Goal: Browse casually: Explore the website without a specific task or goal

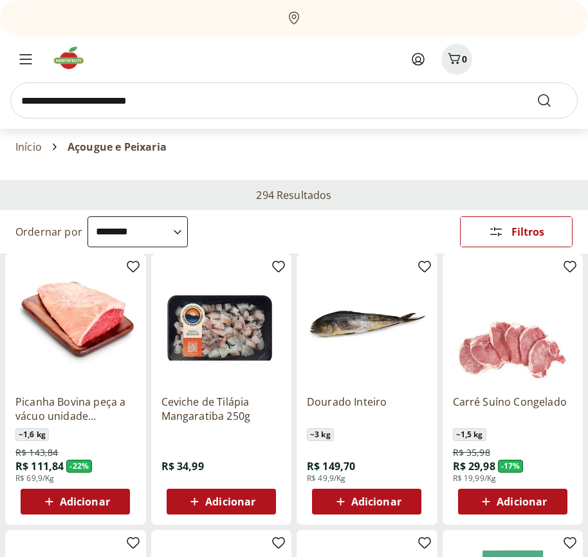
select select "**********"
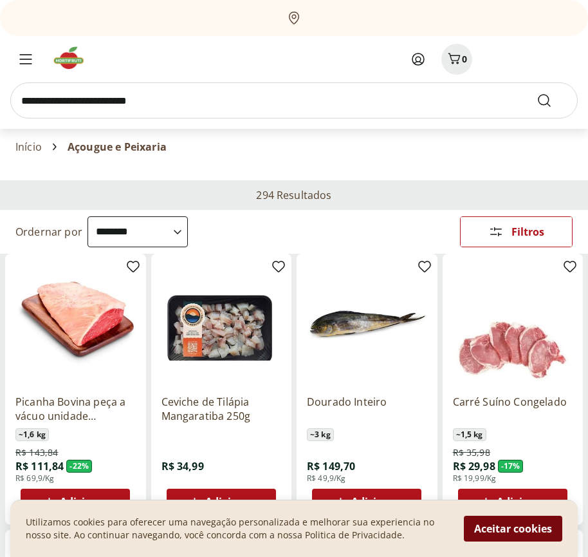
click at [513, 528] on button "Aceitar cookies" at bounding box center [513, 528] width 98 height 26
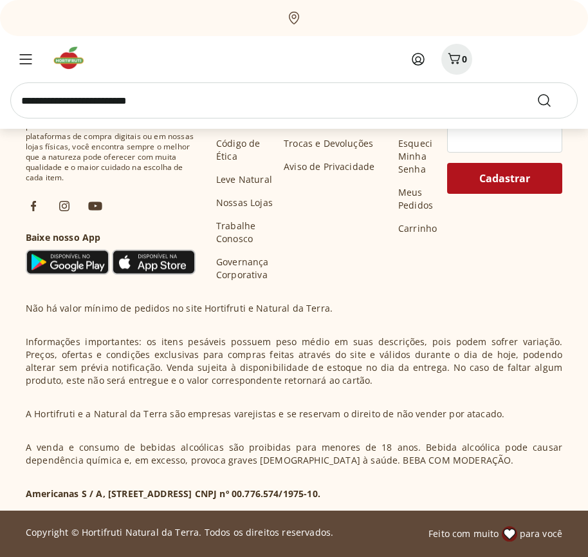
scroll to position [638, 0]
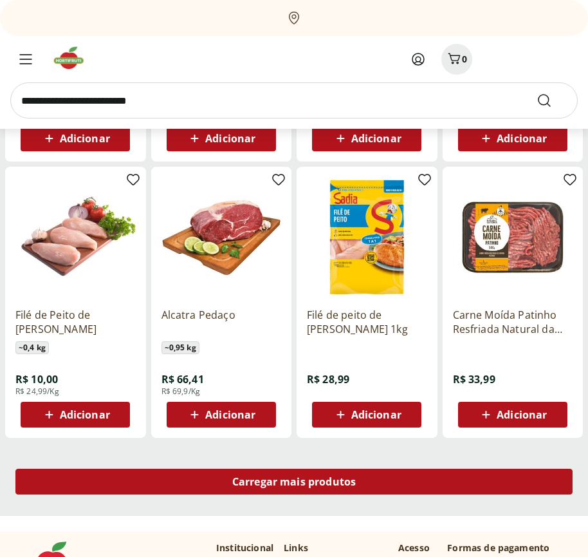
click at [294, 483] on span "Carregar mais produtos" at bounding box center [294, 481] width 124 height 10
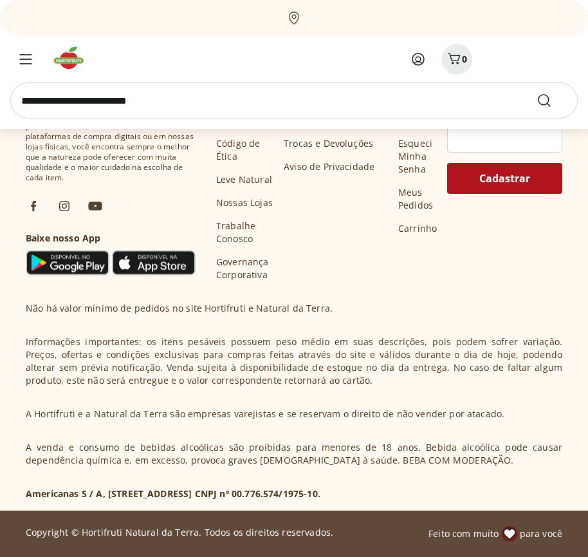
scroll to position [1470, 0]
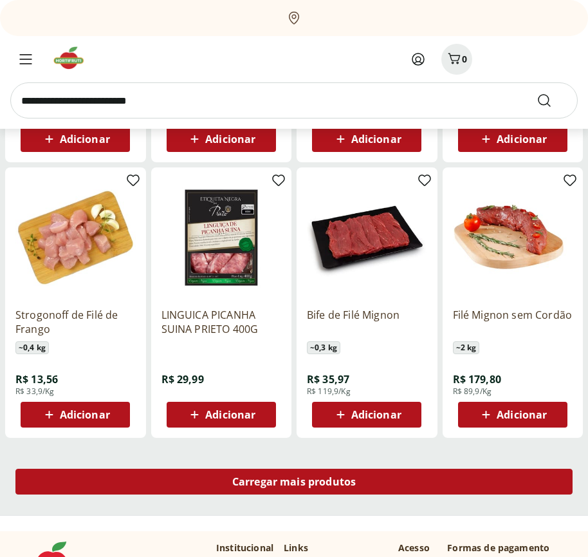
click at [294, 481] on span "Carregar mais produtos" at bounding box center [294, 481] width 124 height 10
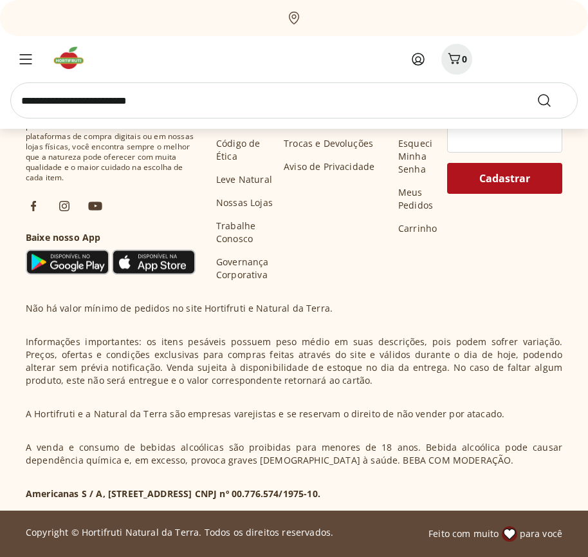
scroll to position [2303, 0]
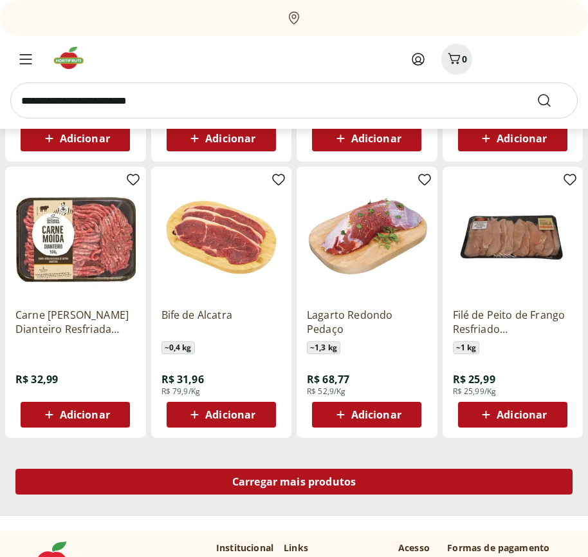
click at [294, 483] on span "Carregar mais produtos" at bounding box center [294, 481] width 124 height 10
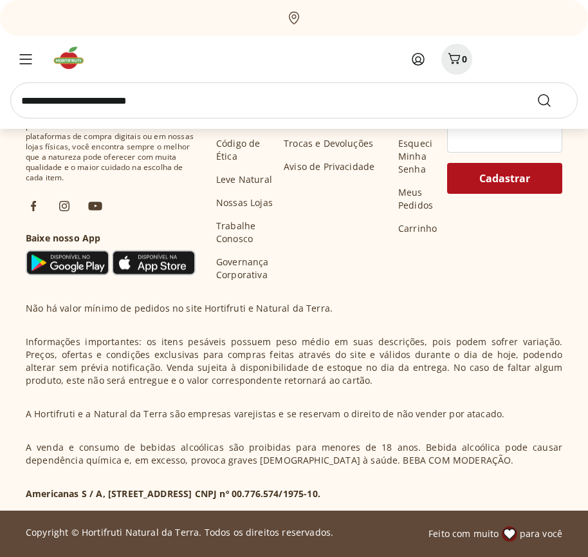
scroll to position [3135, 0]
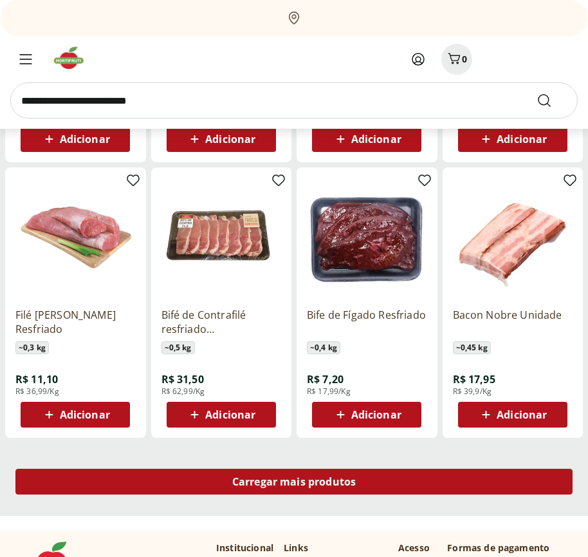
click at [294, 481] on span "Carregar mais produtos" at bounding box center [294, 481] width 124 height 10
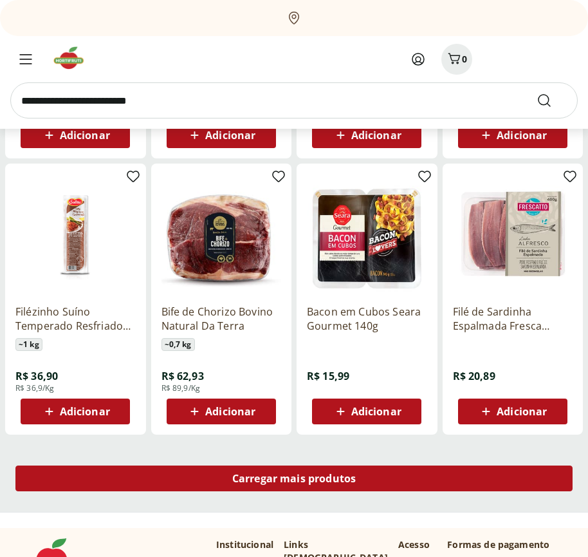
scroll to position [3967, 0]
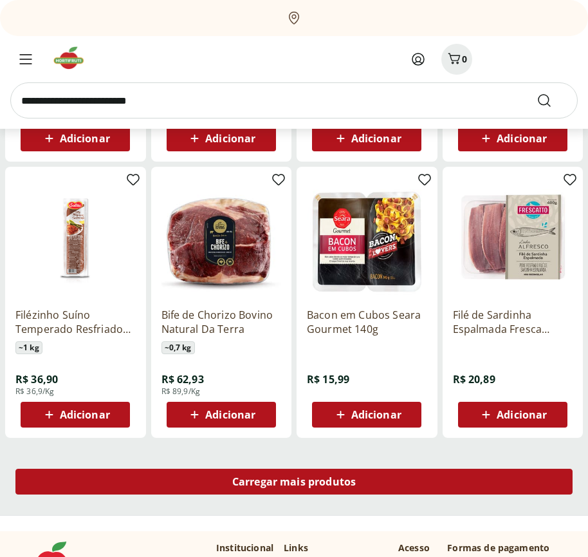
click at [294, 483] on span "Carregar mais produtos" at bounding box center [294, 481] width 124 height 10
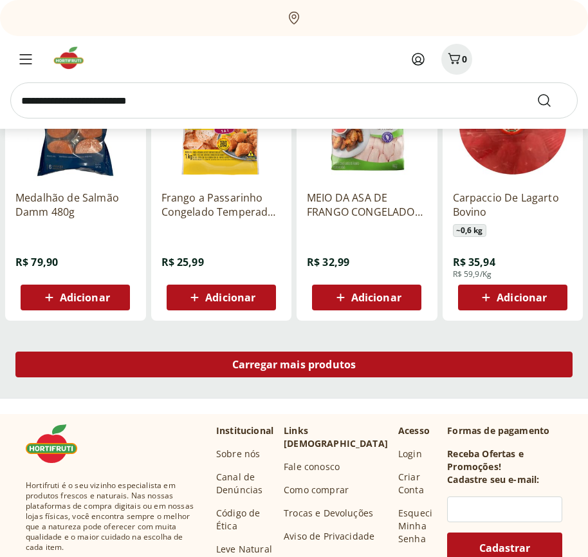
scroll to position [4799, 0]
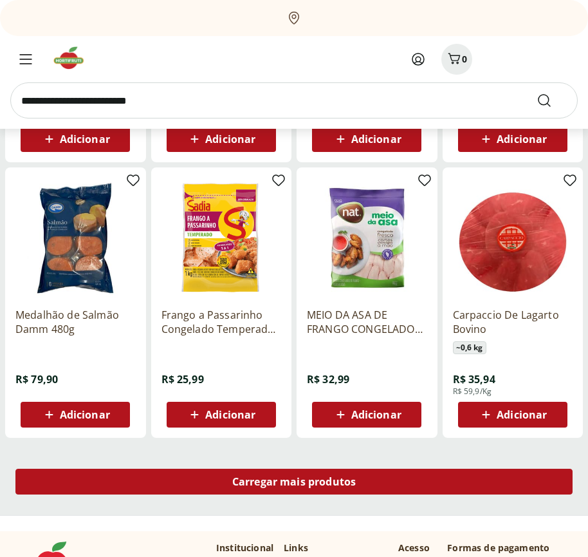
click at [294, 481] on span "Carregar mais produtos" at bounding box center [294, 481] width 124 height 10
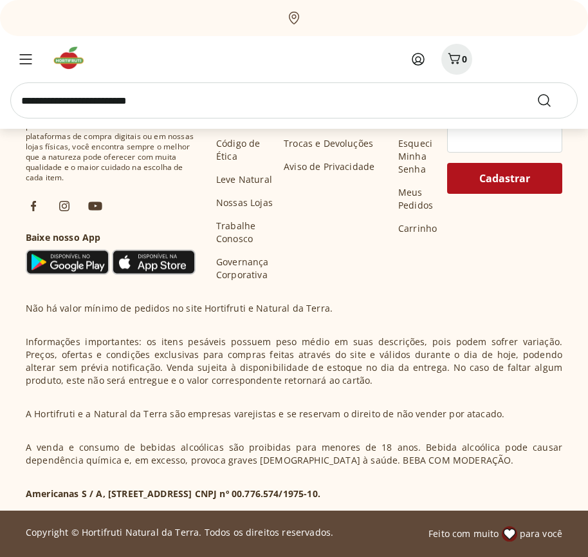
scroll to position [5632, 0]
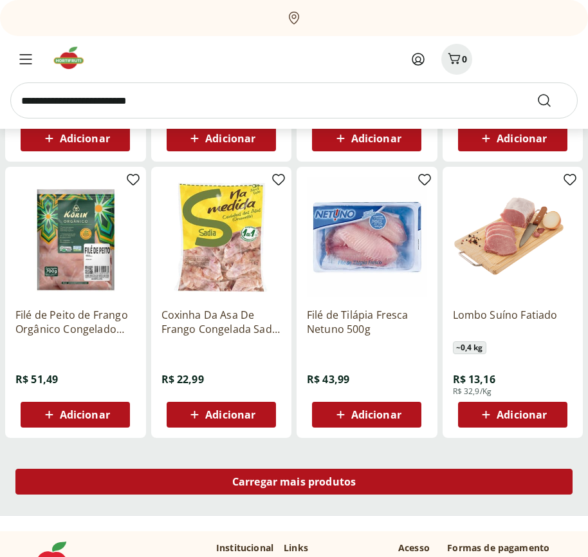
click at [294, 483] on span "Carregar mais produtos" at bounding box center [294, 481] width 124 height 10
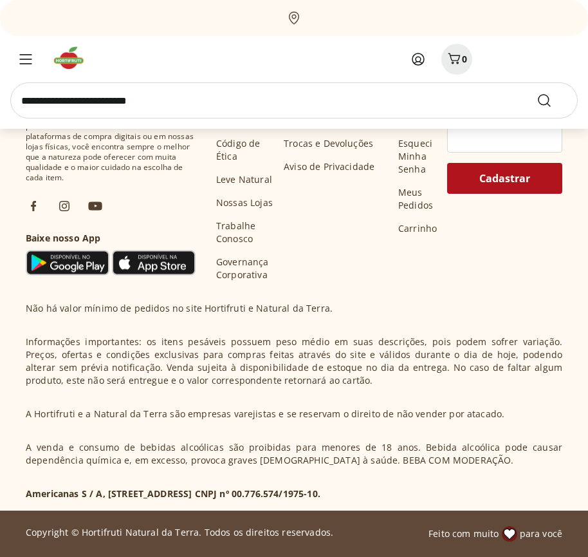
scroll to position [6464, 0]
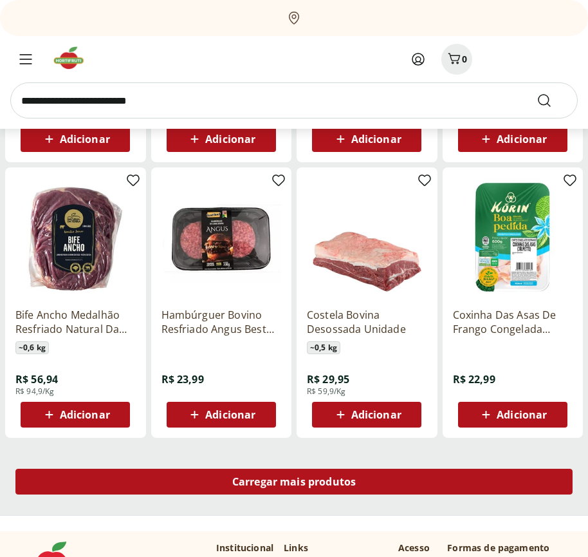
click at [294, 481] on span "Carregar mais produtos" at bounding box center [294, 481] width 124 height 10
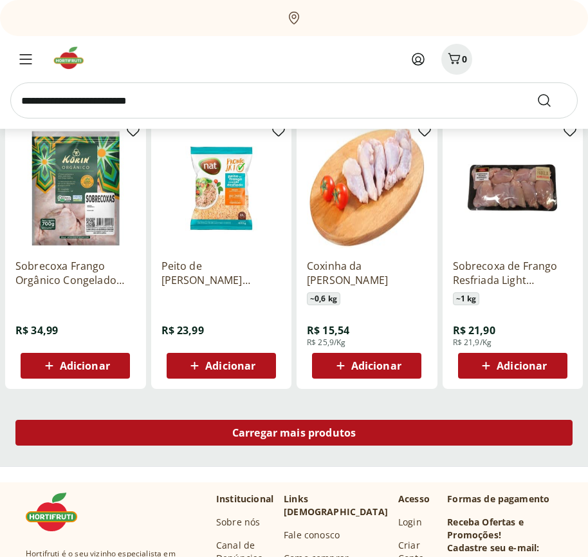
scroll to position [7297, 0]
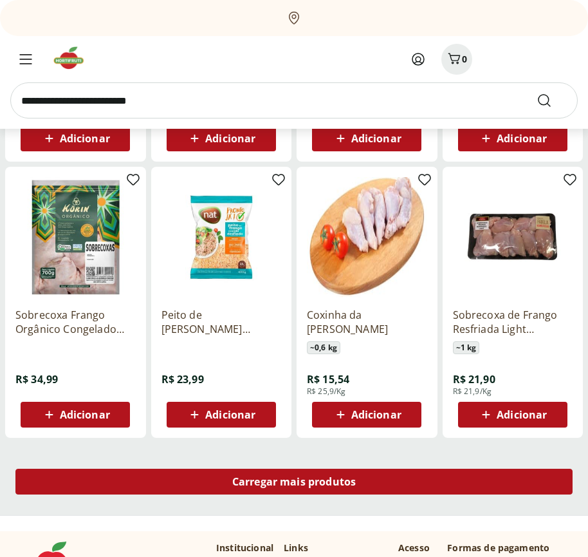
click at [294, 483] on span "Carregar mais produtos" at bounding box center [294, 481] width 124 height 10
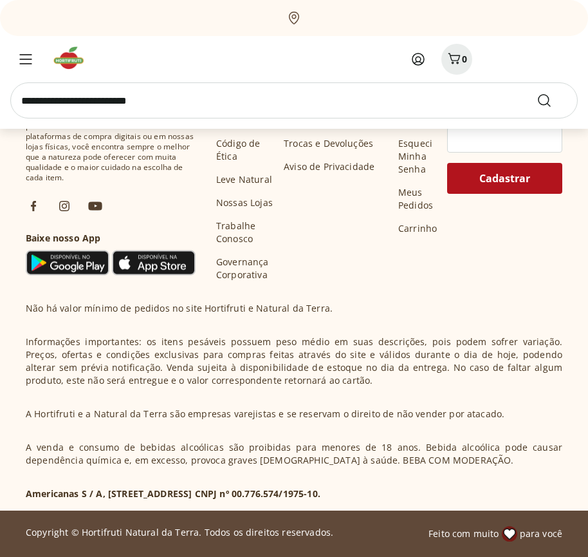
scroll to position [8129, 0]
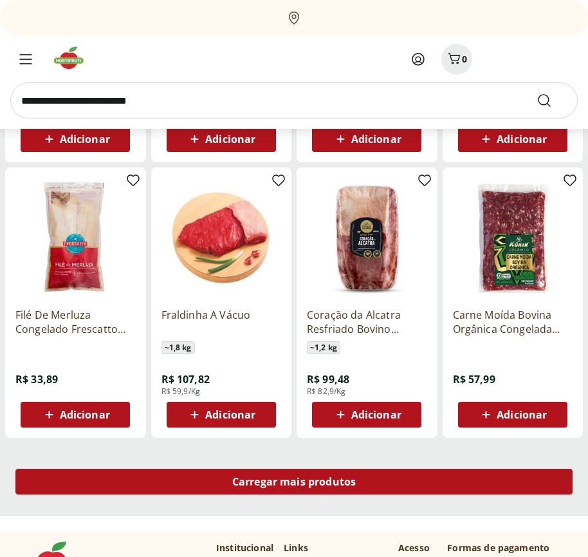
click at [294, 481] on span "Carregar mais produtos" at bounding box center [294, 481] width 124 height 10
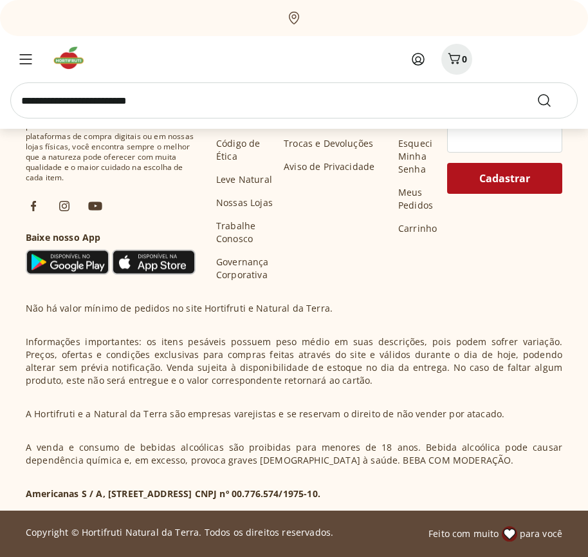
scroll to position [8961, 0]
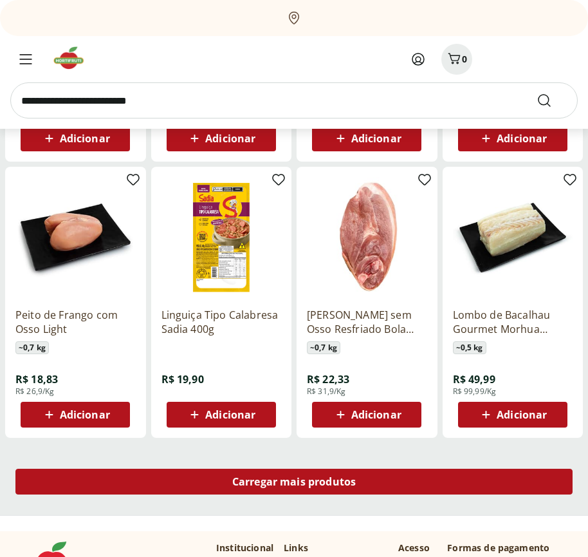
click at [294, 483] on span "Carregar mais produtos" at bounding box center [294, 481] width 124 height 10
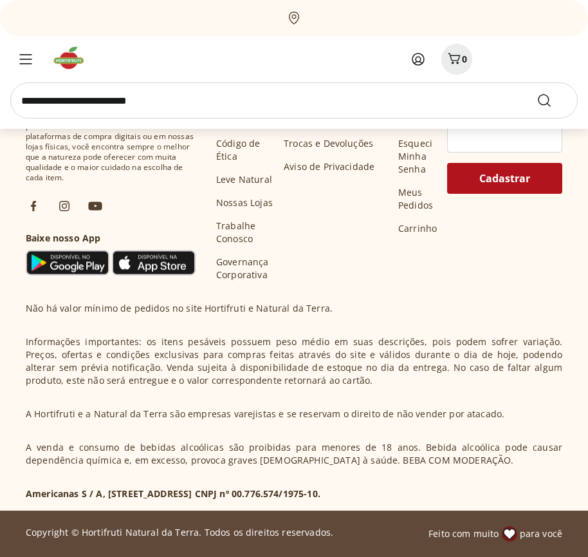
scroll to position [9793, 0]
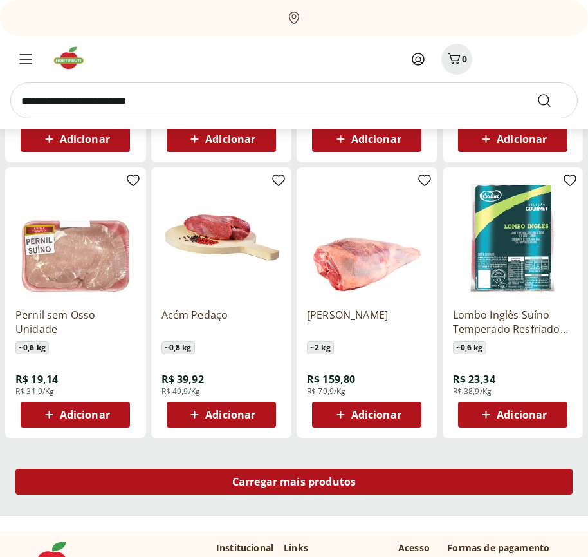
click at [294, 481] on span "Carregar mais produtos" at bounding box center [294, 481] width 124 height 10
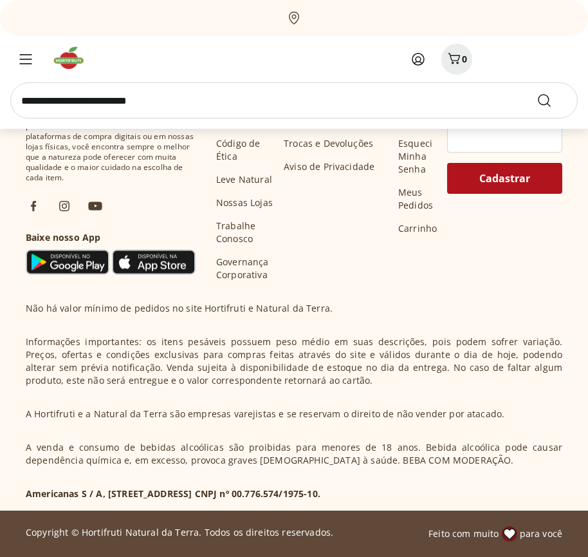
scroll to position [10626, 0]
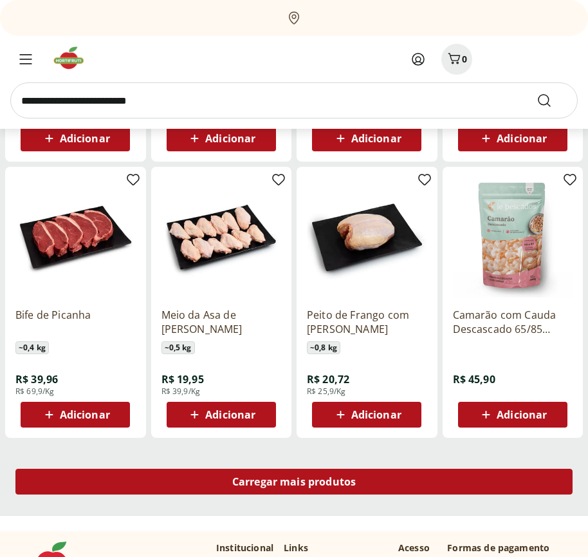
click at [294, 483] on span "Carregar mais produtos" at bounding box center [294, 481] width 124 height 10
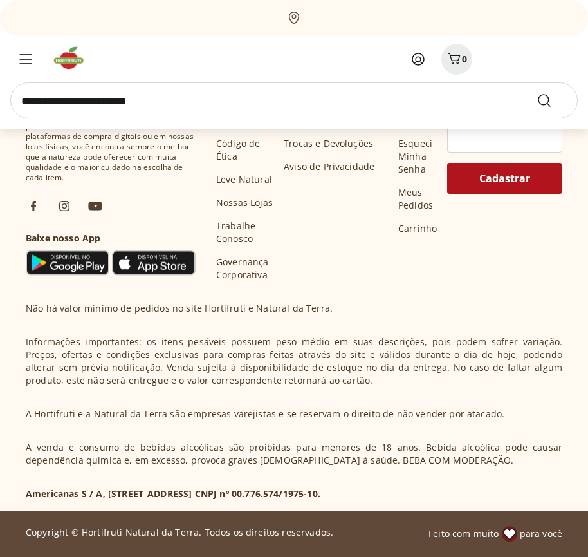
scroll to position [11458, 0]
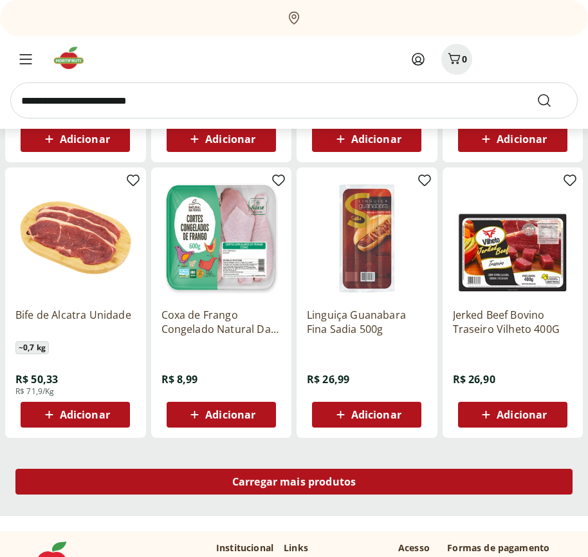
click at [294, 481] on span "Carregar mais produtos" at bounding box center [294, 481] width 124 height 10
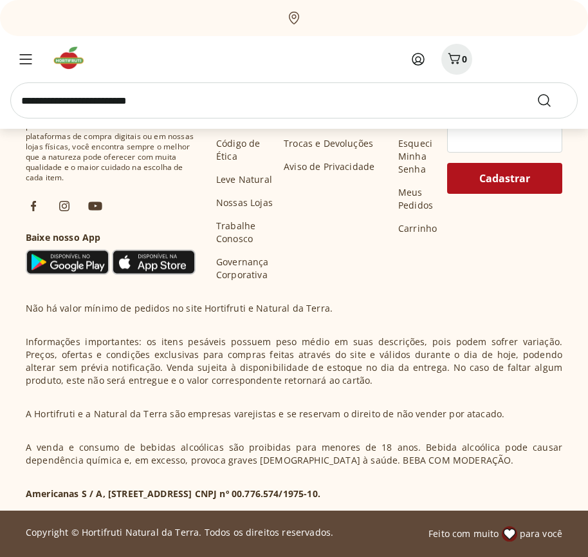
scroll to position [12290, 0]
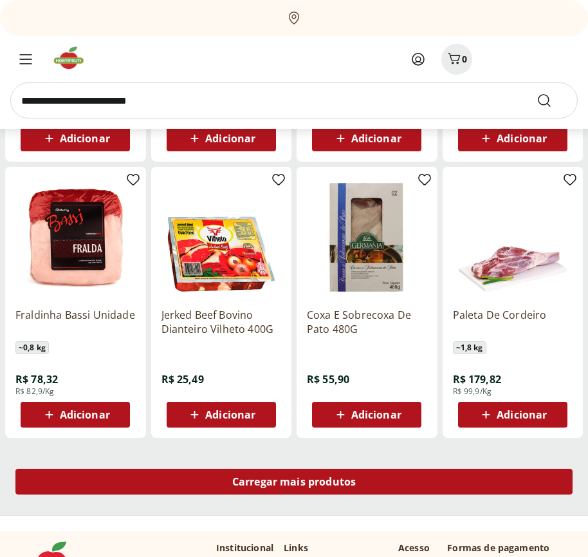
click at [294, 483] on span "Carregar mais produtos" at bounding box center [294, 481] width 124 height 10
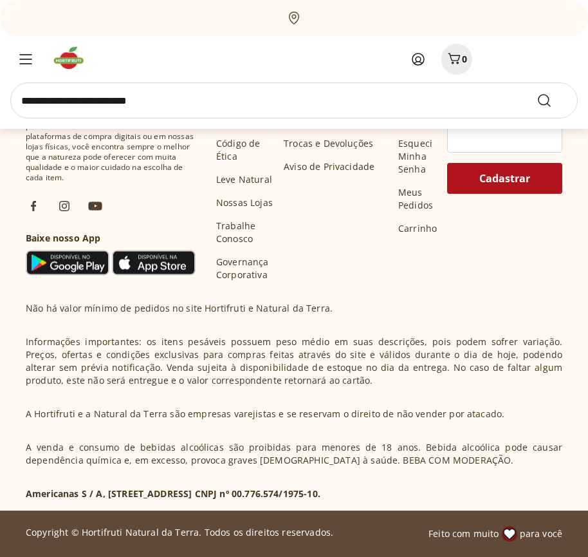
scroll to position [13122, 0]
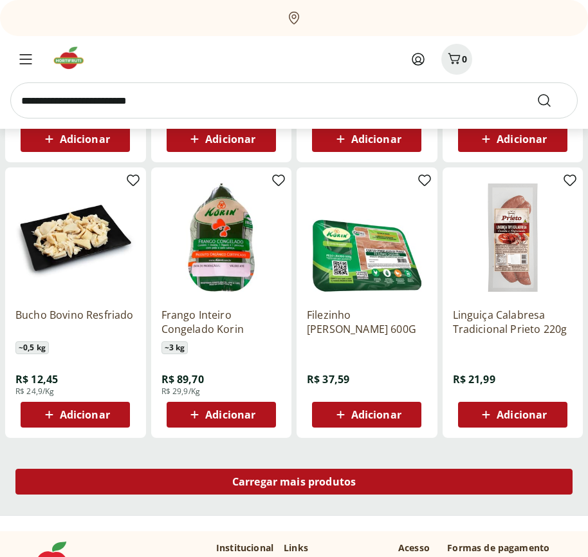
click at [294, 481] on span "Carregar mais produtos" at bounding box center [294, 481] width 124 height 10
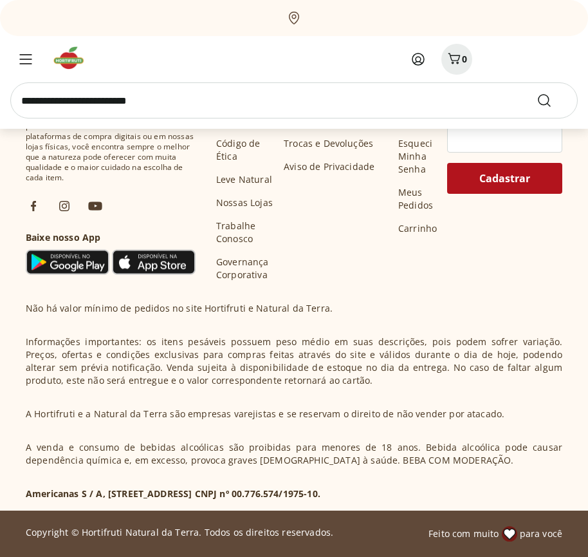
scroll to position [13955, 0]
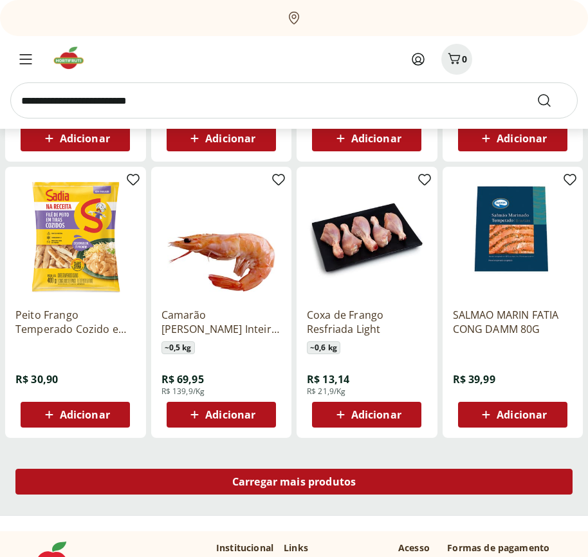
click at [294, 483] on span "Carregar mais produtos" at bounding box center [294, 481] width 124 height 10
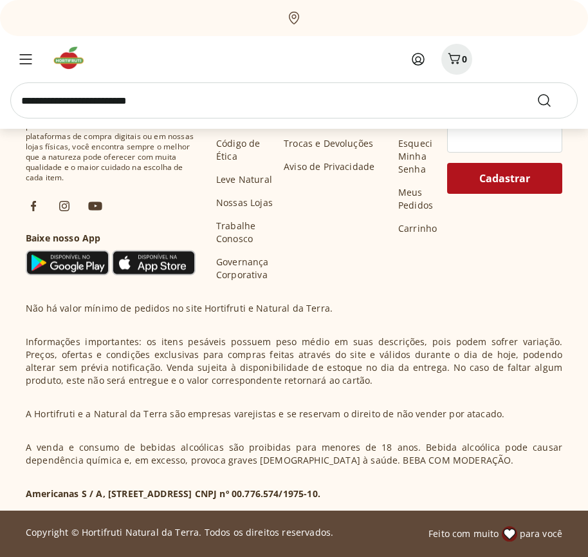
scroll to position [14787, 0]
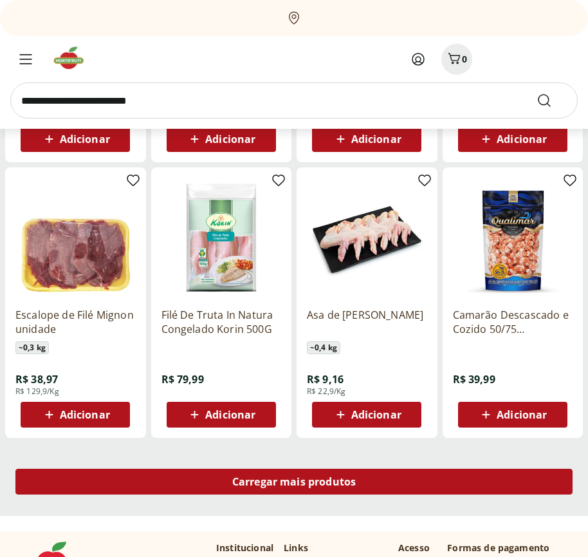
click at [294, 481] on span "Carregar mais produtos" at bounding box center [294, 481] width 124 height 10
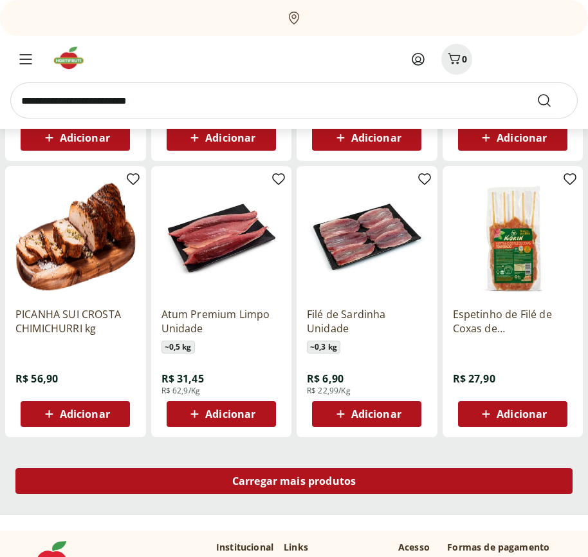
scroll to position [15620, 0]
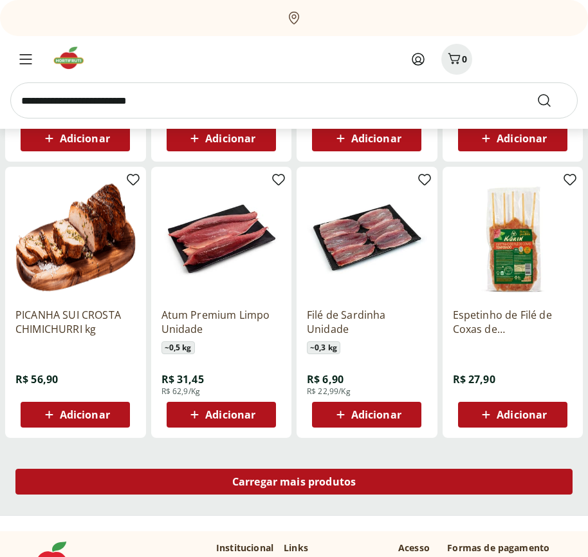
click at [294, 483] on span "Carregar mais produtos" at bounding box center [294, 481] width 124 height 10
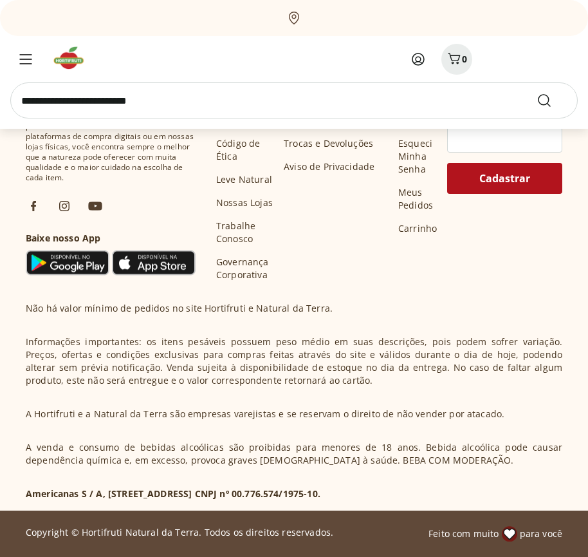
scroll to position [16451, 0]
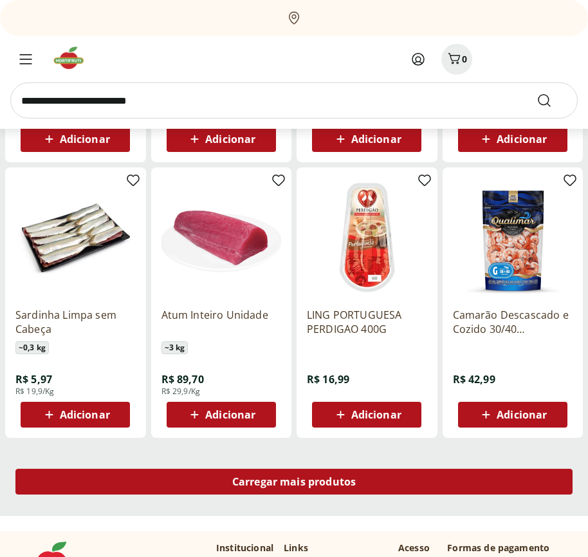
click at [294, 481] on span "Carregar mais produtos" at bounding box center [294, 481] width 124 height 10
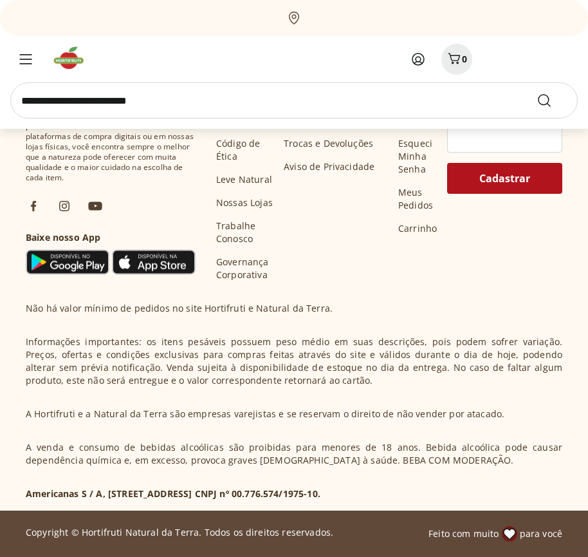
scroll to position [17284, 0]
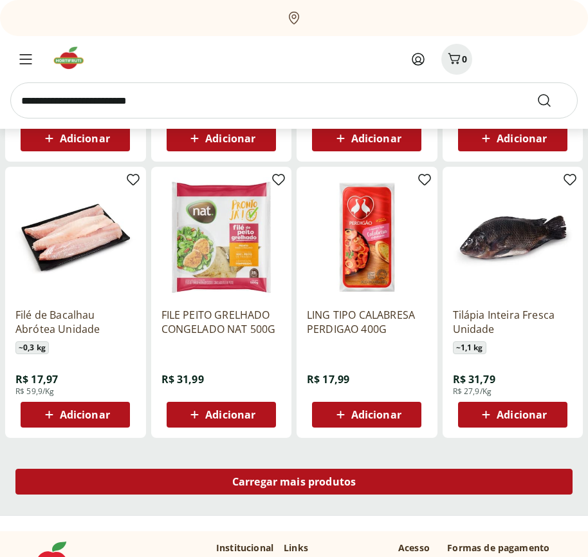
click at [294, 483] on span "Carregar mais produtos" at bounding box center [294, 481] width 124 height 10
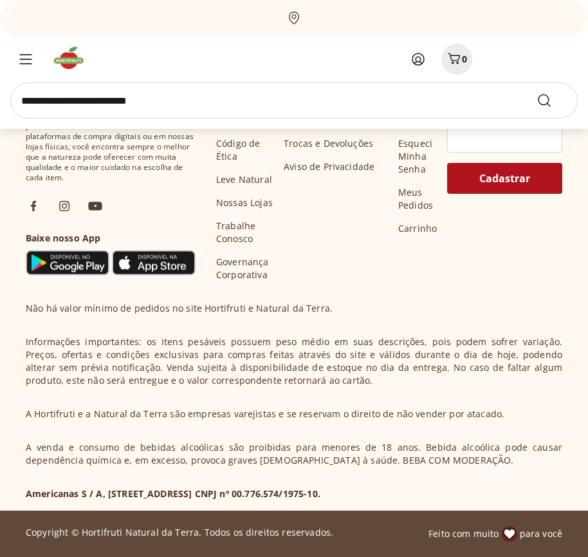
scroll to position [18116, 0]
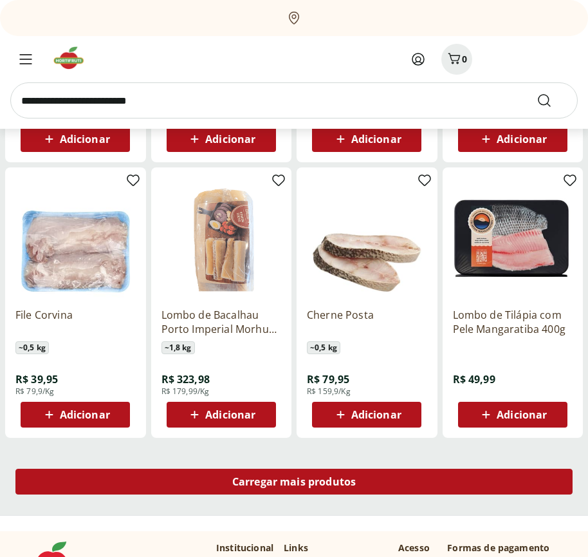
click at [294, 481] on span "Carregar mais produtos" at bounding box center [294, 481] width 124 height 10
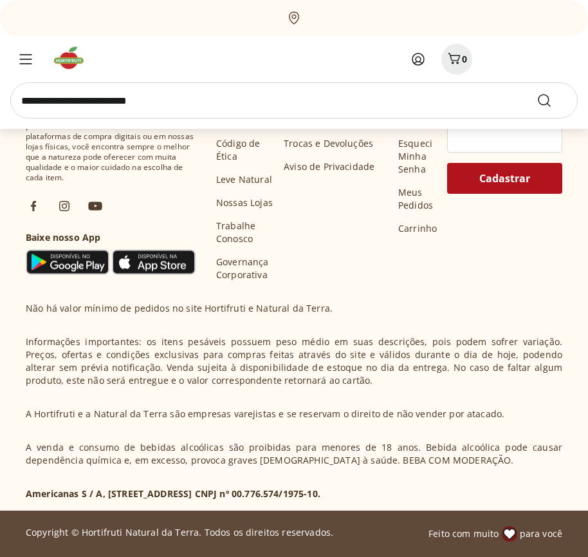
scroll to position [18949, 0]
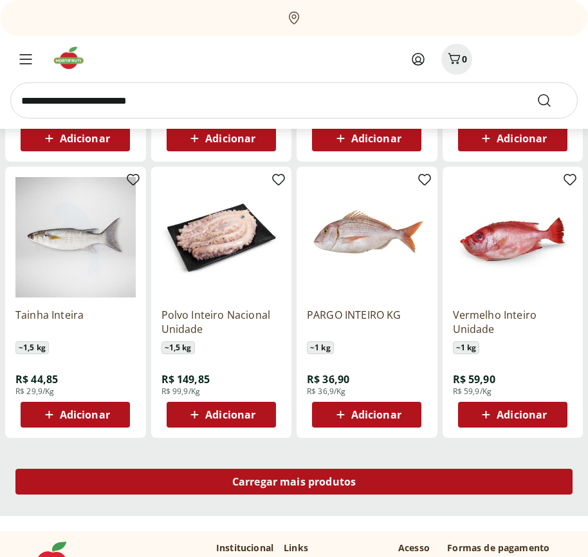
click at [294, 483] on span "Carregar mais produtos" at bounding box center [294, 481] width 124 height 10
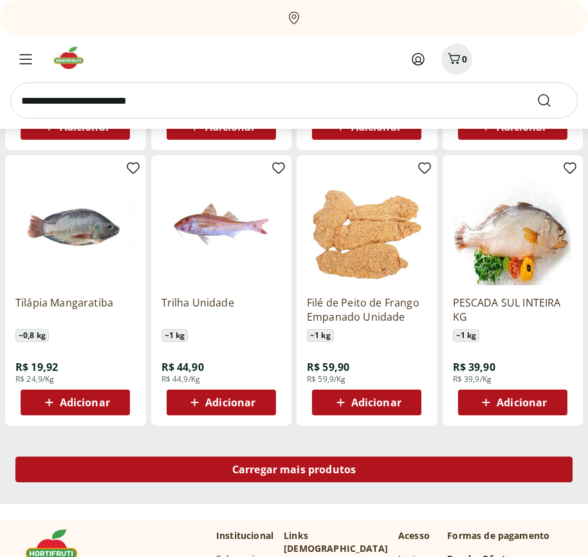
scroll to position [19781, 0]
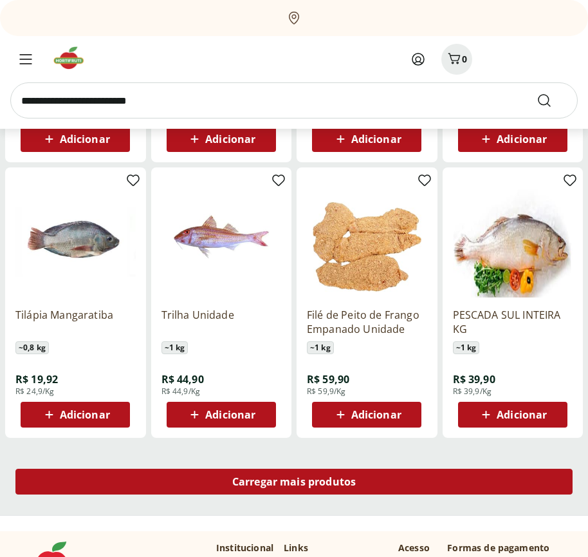
click at [294, 481] on span "Carregar mais produtos" at bounding box center [294, 481] width 124 height 10
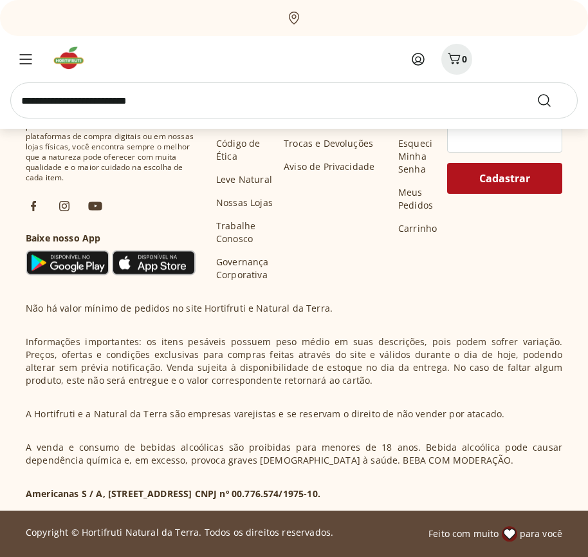
scroll to position [20270, 0]
